Goal: Information Seeking & Learning: Learn about a topic

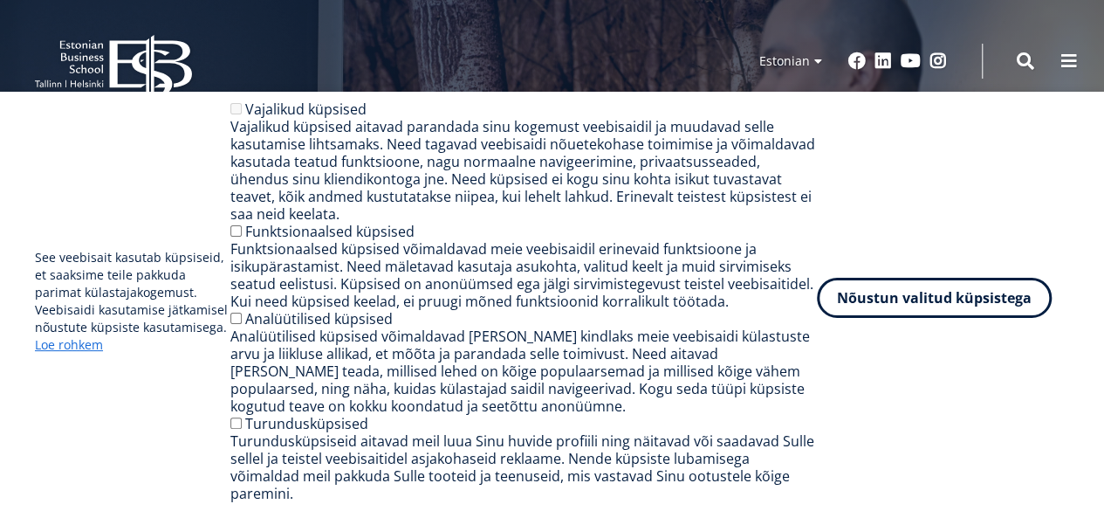
click at [865, 312] on button "Nõustun valitud küpsistega" at bounding box center [934, 298] width 235 height 40
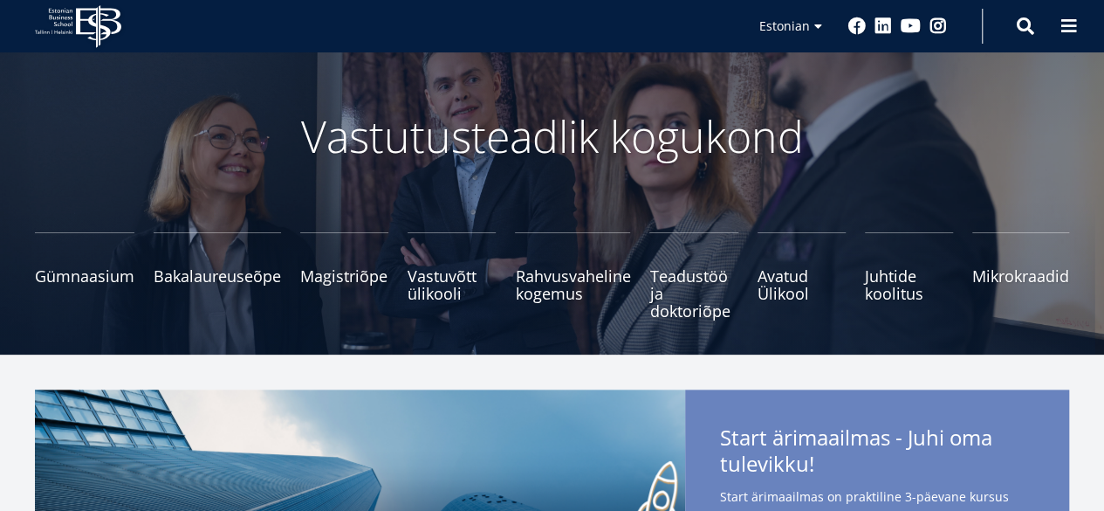
scroll to position [87, 0]
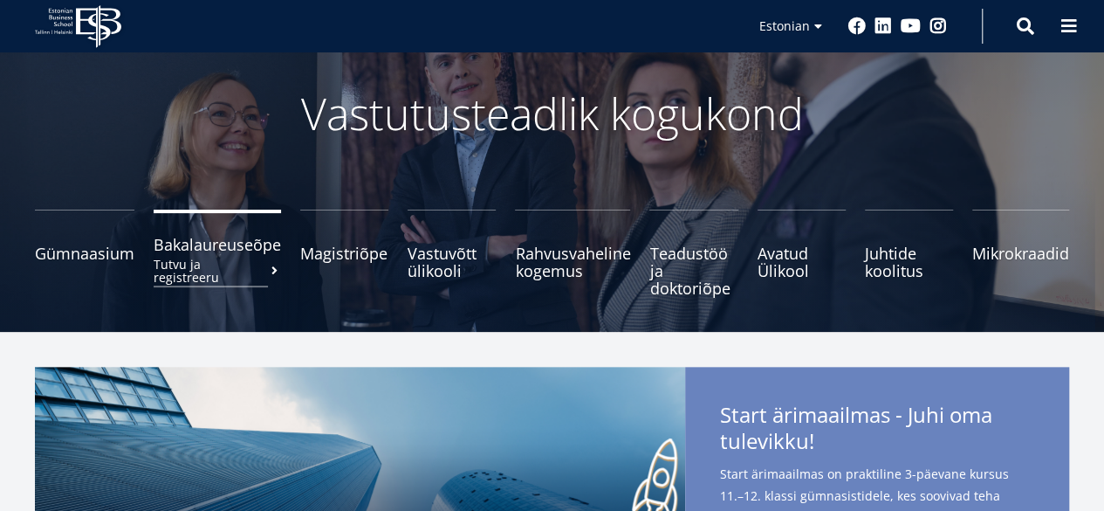
click at [213, 247] on span "Bakalaureuseõpe Tutvu ja registreeru" at bounding box center [217, 244] width 127 height 17
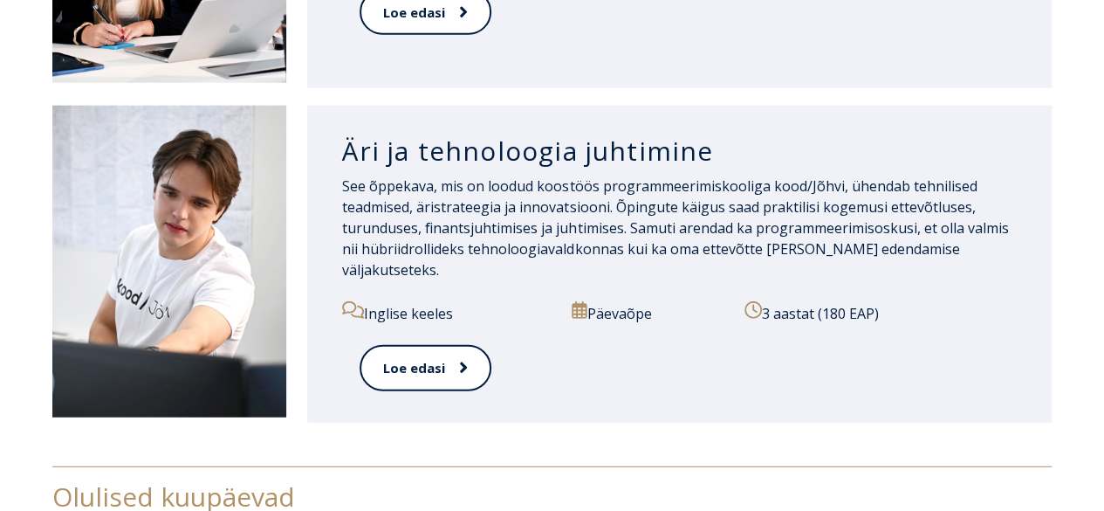
scroll to position [2094, 0]
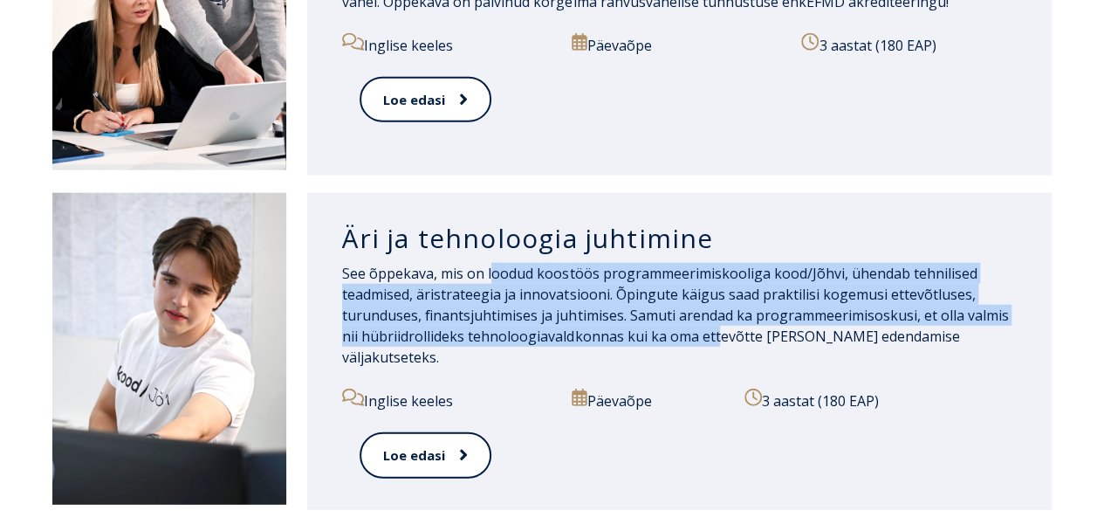
drag, startPoint x: 495, startPoint y: 256, endPoint x: 714, endPoint y: 327, distance: 230.4
click at [714, 327] on p "See õppekava, mis on loodud koostöös programmeerimiskooliga kood/Jõhvi, ühendab…" at bounding box center [679, 315] width 675 height 105
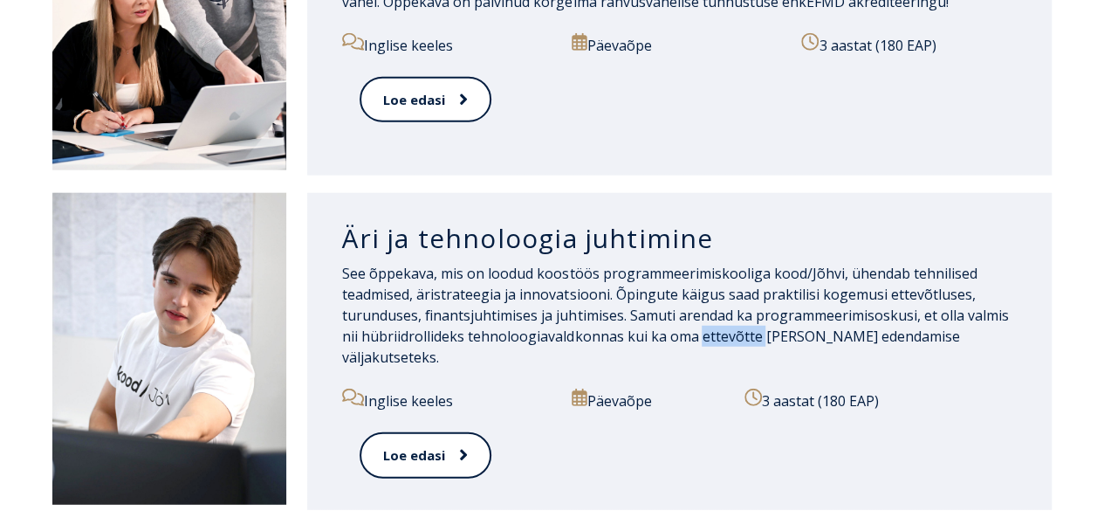
click at [714, 327] on p "See õppekava, mis on loodud koostöös programmeerimiskooliga kood/Jõhvi, ühendab…" at bounding box center [679, 315] width 675 height 105
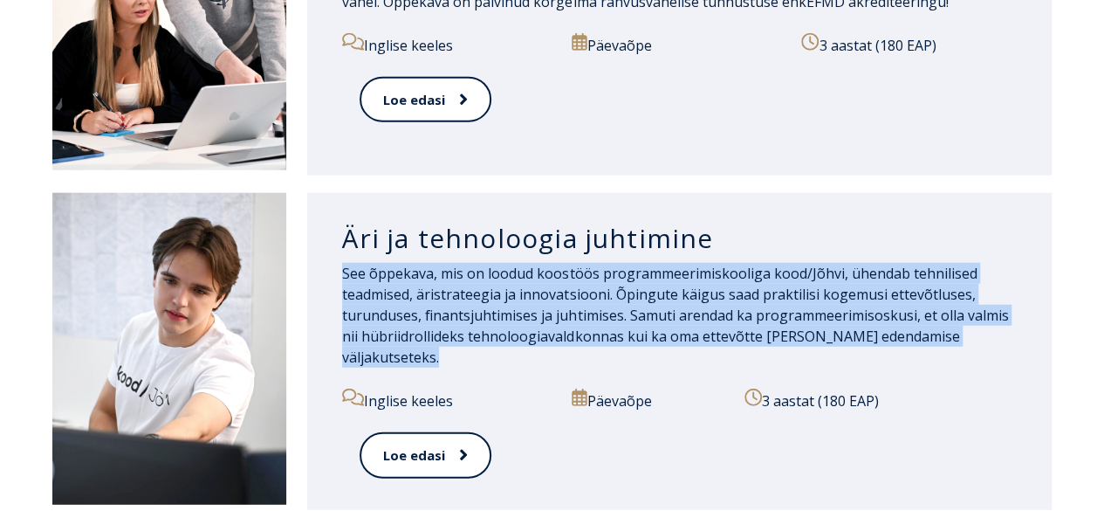
click at [714, 327] on p "See õppekava, mis on loodud koostöös programmeerimiskooliga kood/Jõhvi, ühendab…" at bounding box center [679, 315] width 675 height 105
drag, startPoint x: 339, startPoint y: 257, endPoint x: 1023, endPoint y: 335, distance: 687.7
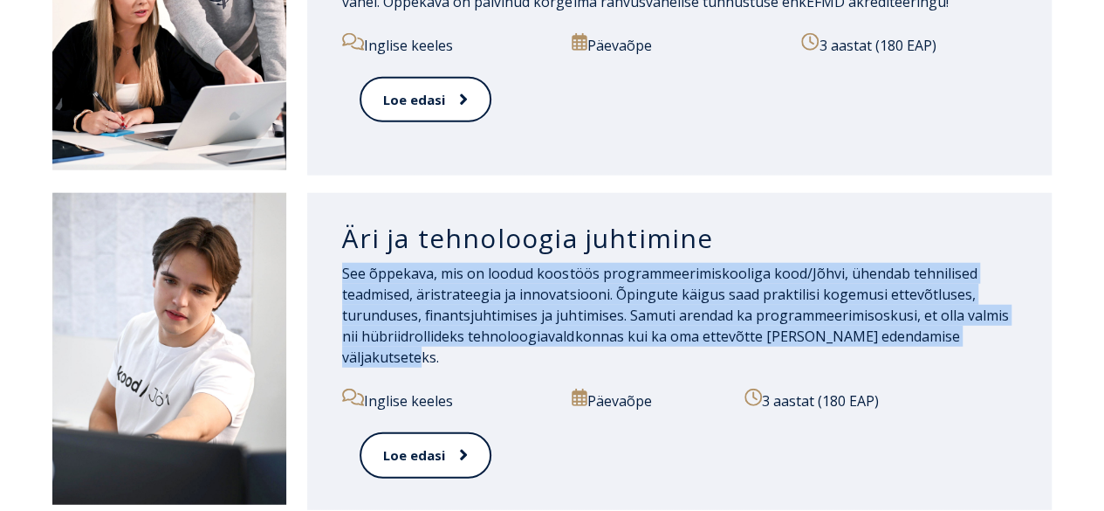
click at [1023, 335] on div "Äri ja tehnoloogia juhtimine See õppekava, mis on loodud koostöös programmeerim…" at bounding box center [679, 351] width 744 height 317
click at [908, 302] on p "See õppekava, mis on loodud koostöös programmeerimiskooliga kood/Jõhvi, ühendab…" at bounding box center [679, 315] width 675 height 105
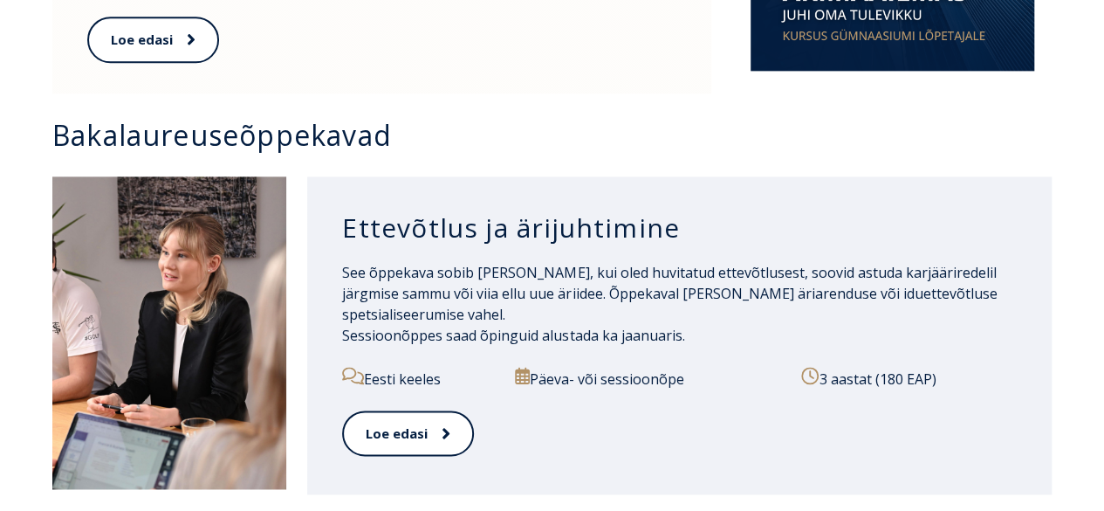
scroll to position [1134, 0]
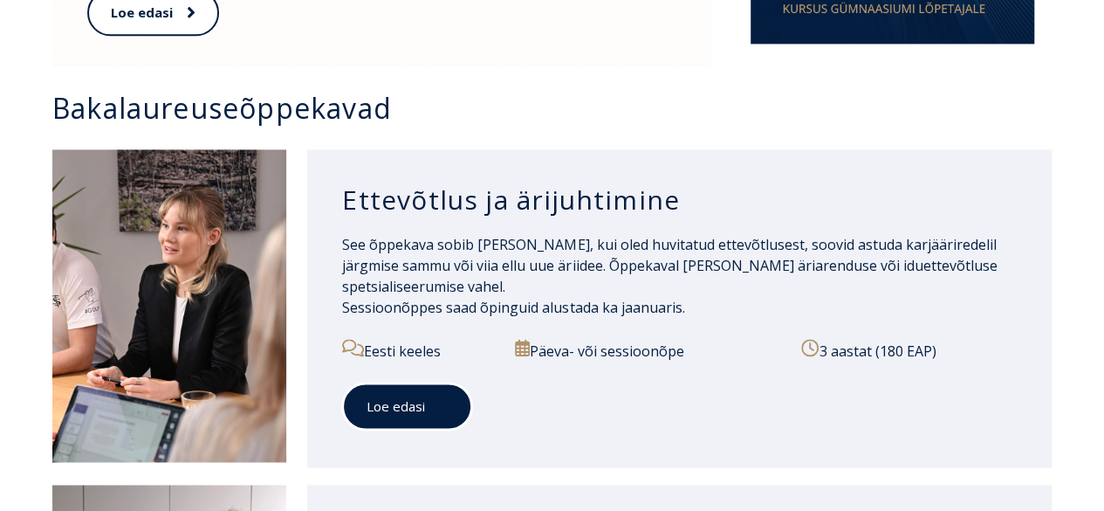
click at [442, 400] on icon at bounding box center [443, 405] width 7 height 11
